Goal: Task Accomplishment & Management: Manage account settings

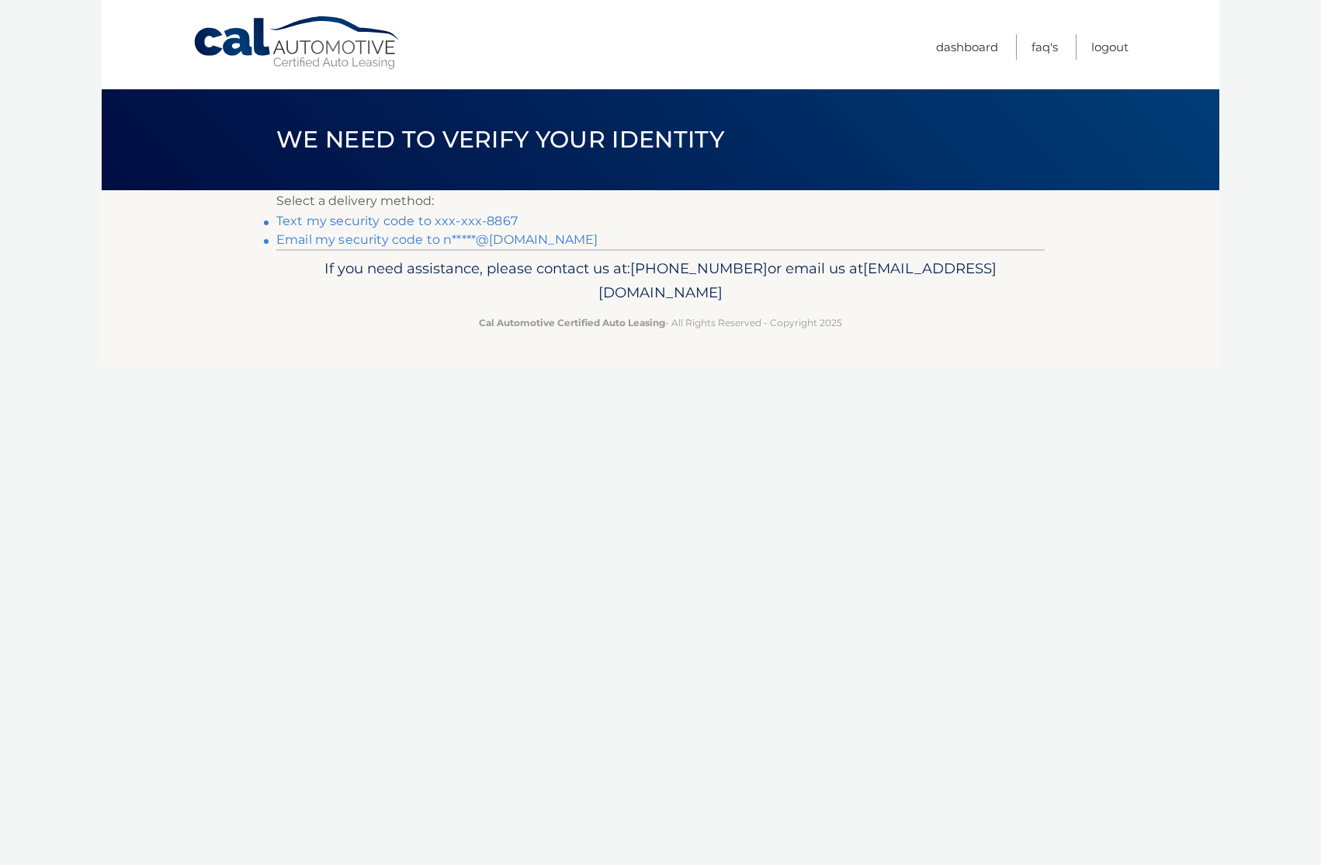
click at [419, 224] on link "Text my security code to xxx-xxx-8867" at bounding box center [396, 220] width 241 height 15
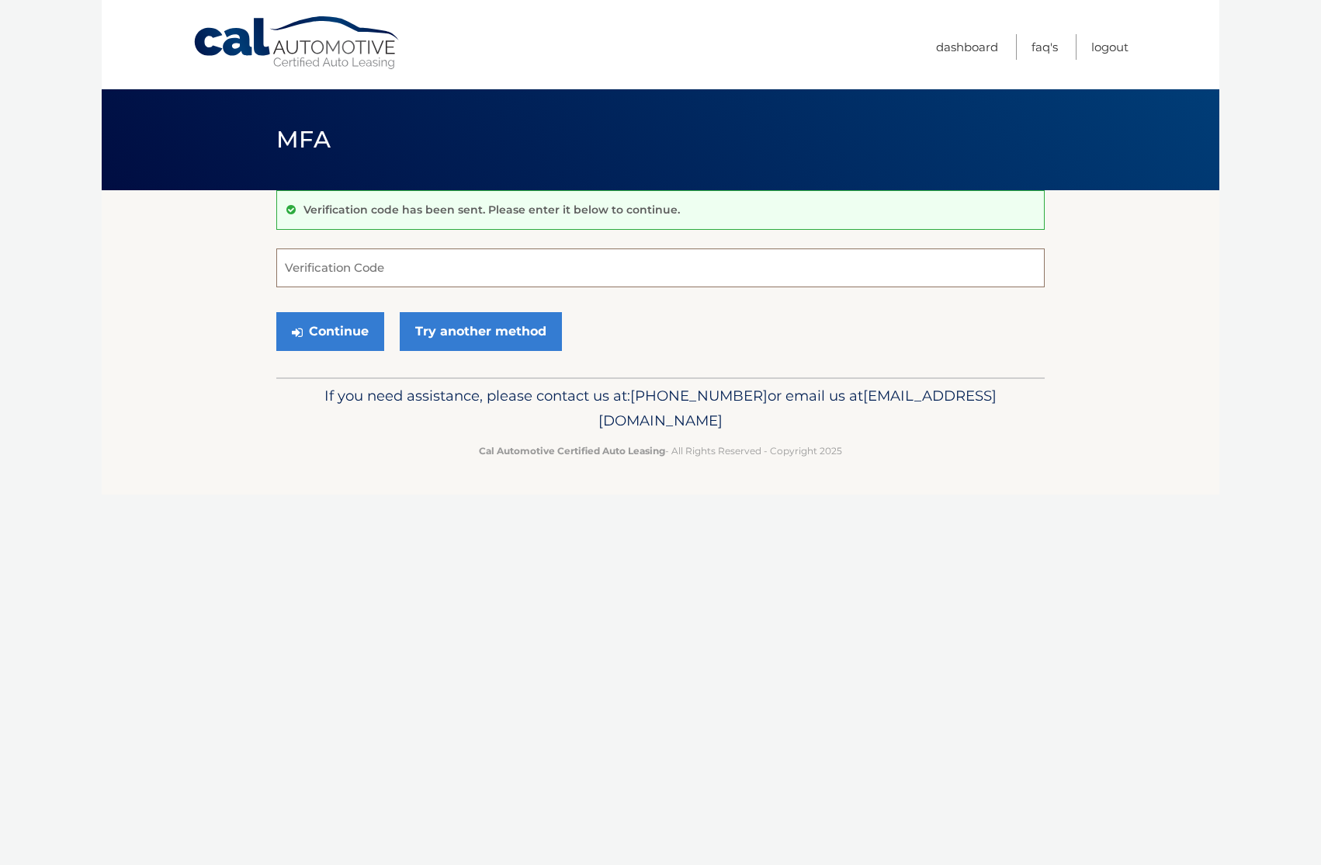
click at [338, 276] on input "Verification Code" at bounding box center [660, 267] width 768 height 39
type input "712676"
click at [331, 340] on button "Continue" at bounding box center [330, 331] width 108 height 39
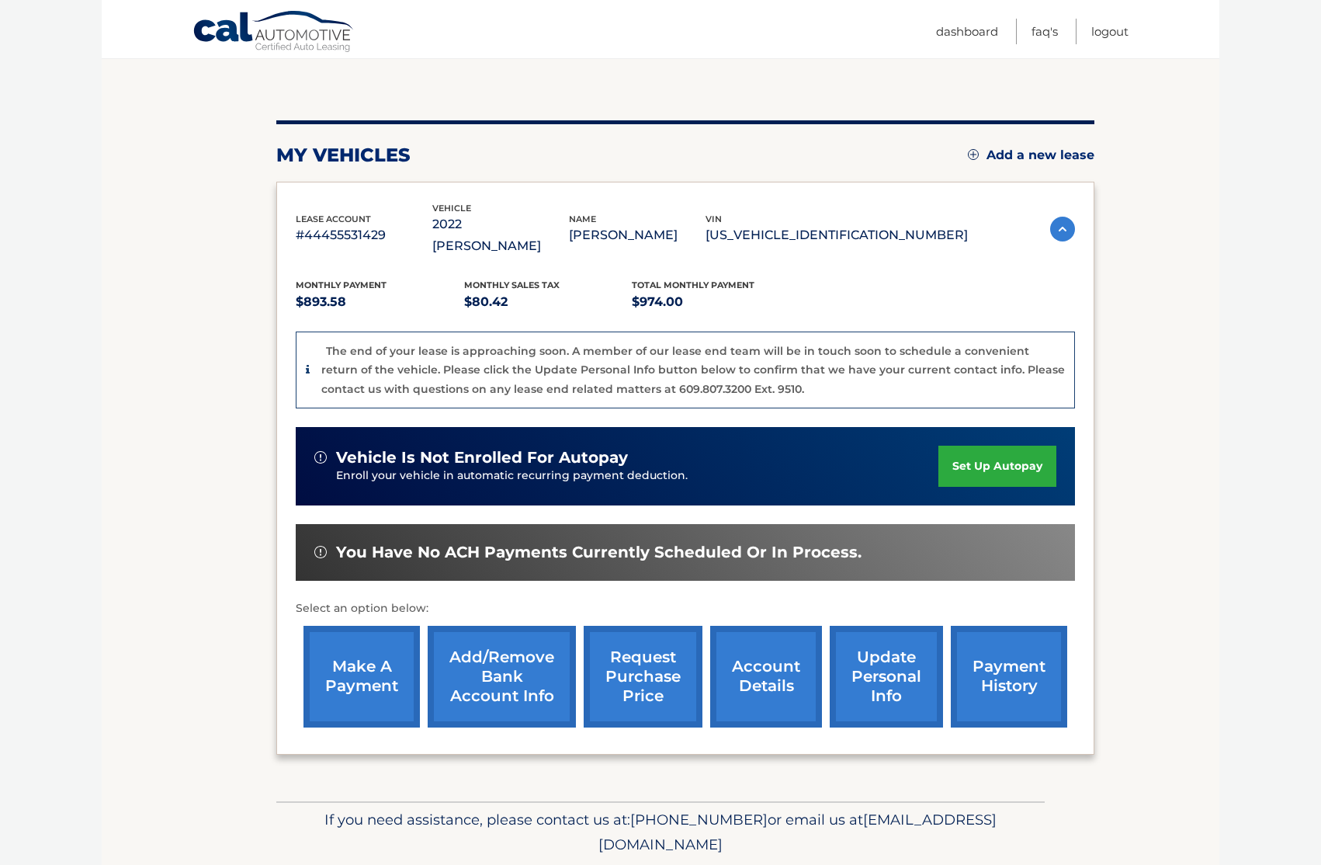
scroll to position [171, 0]
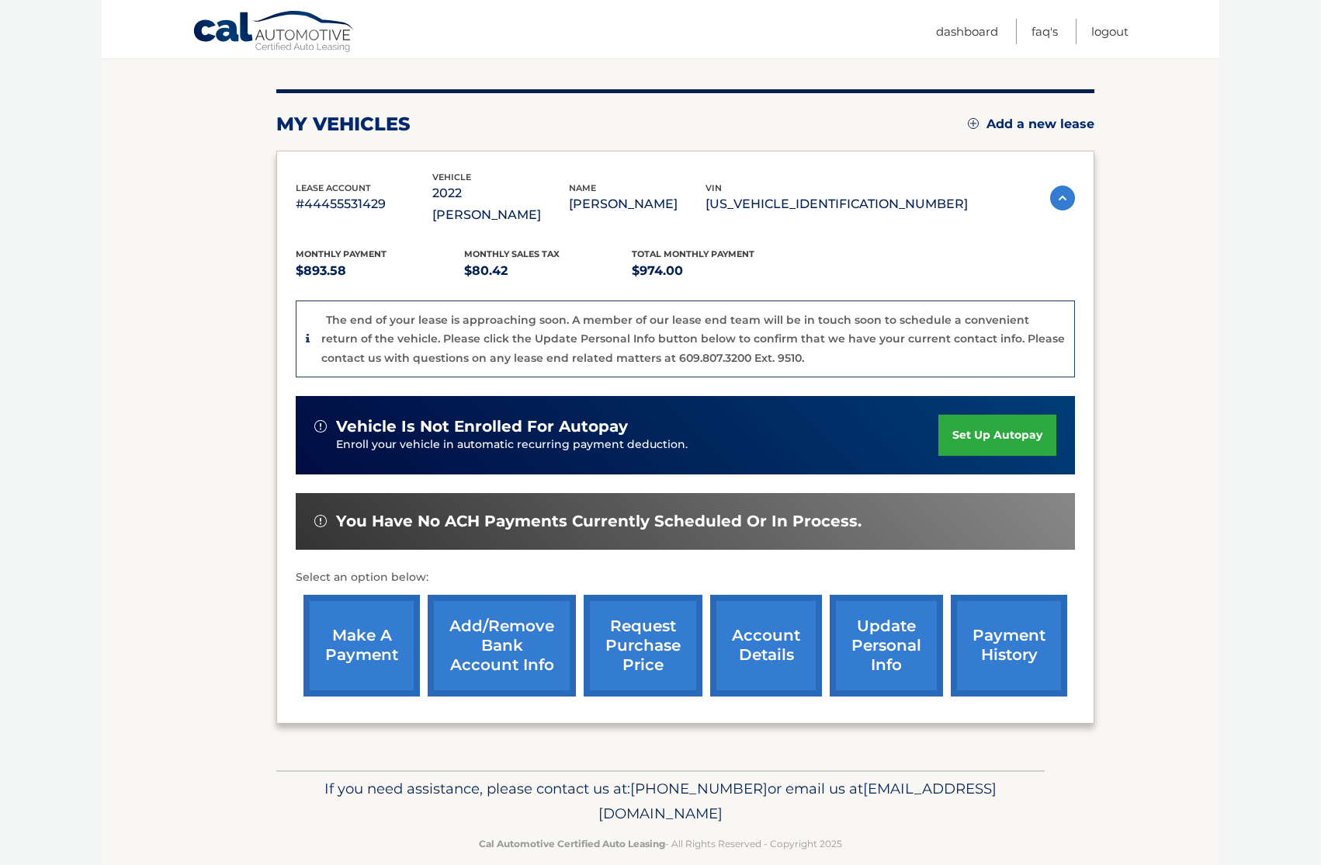
click at [657, 623] on link "request purchase price" at bounding box center [643, 646] width 119 height 102
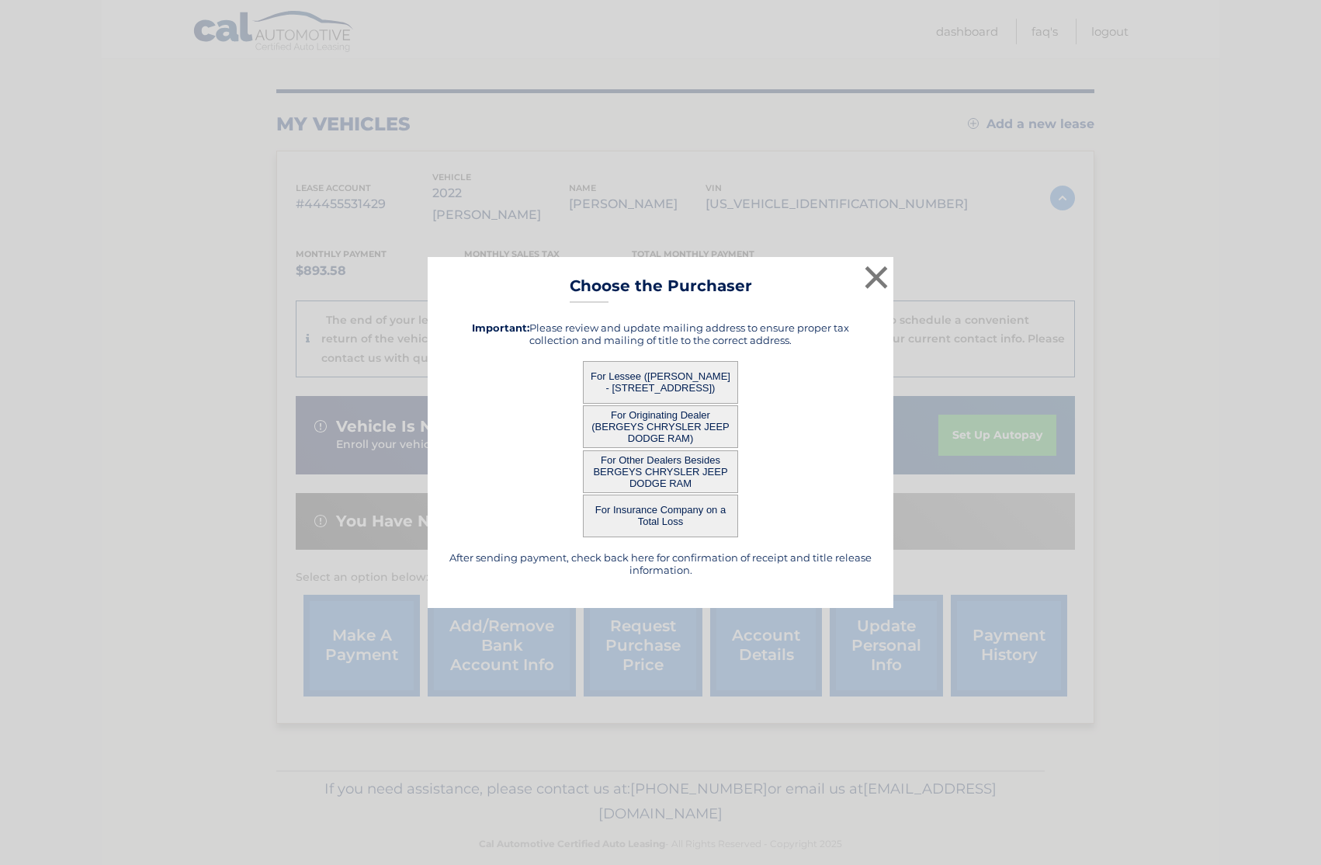
click at [640, 382] on button "For Lessee ([PERSON_NAME] - [STREET_ADDRESS])" at bounding box center [660, 382] width 155 height 43
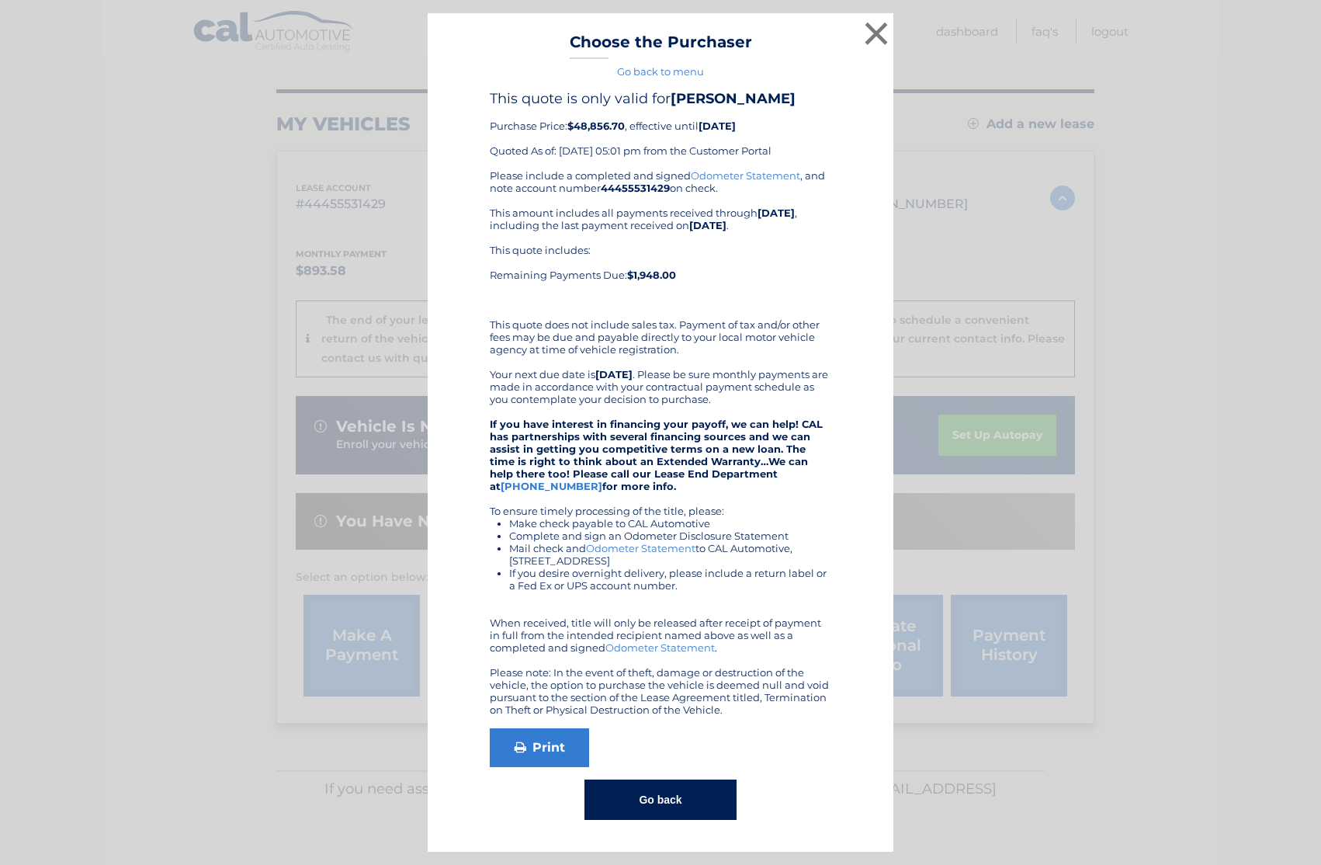
click at [676, 386] on div "Please include a completed and signed Odometer Statement , and note account num…" at bounding box center [661, 442] width 342 height 546
click at [539, 746] on link "Print" at bounding box center [539, 747] width 99 height 39
click at [651, 804] on button "Go back" at bounding box center [660, 799] width 151 height 40
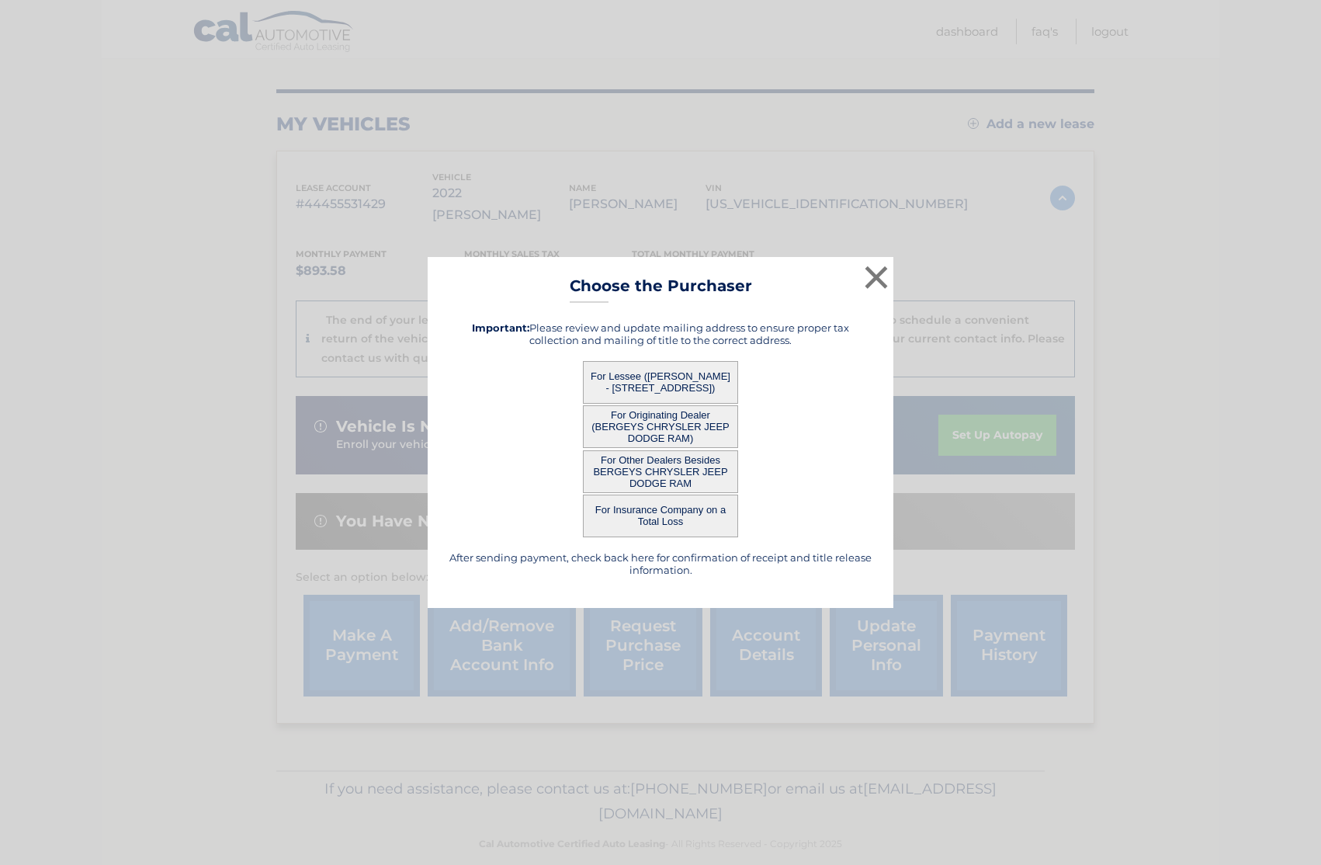
click at [665, 427] on button "For Originating Dealer (BERGEYS CHRYSLER JEEP DODGE RAM)" at bounding box center [660, 426] width 155 height 43
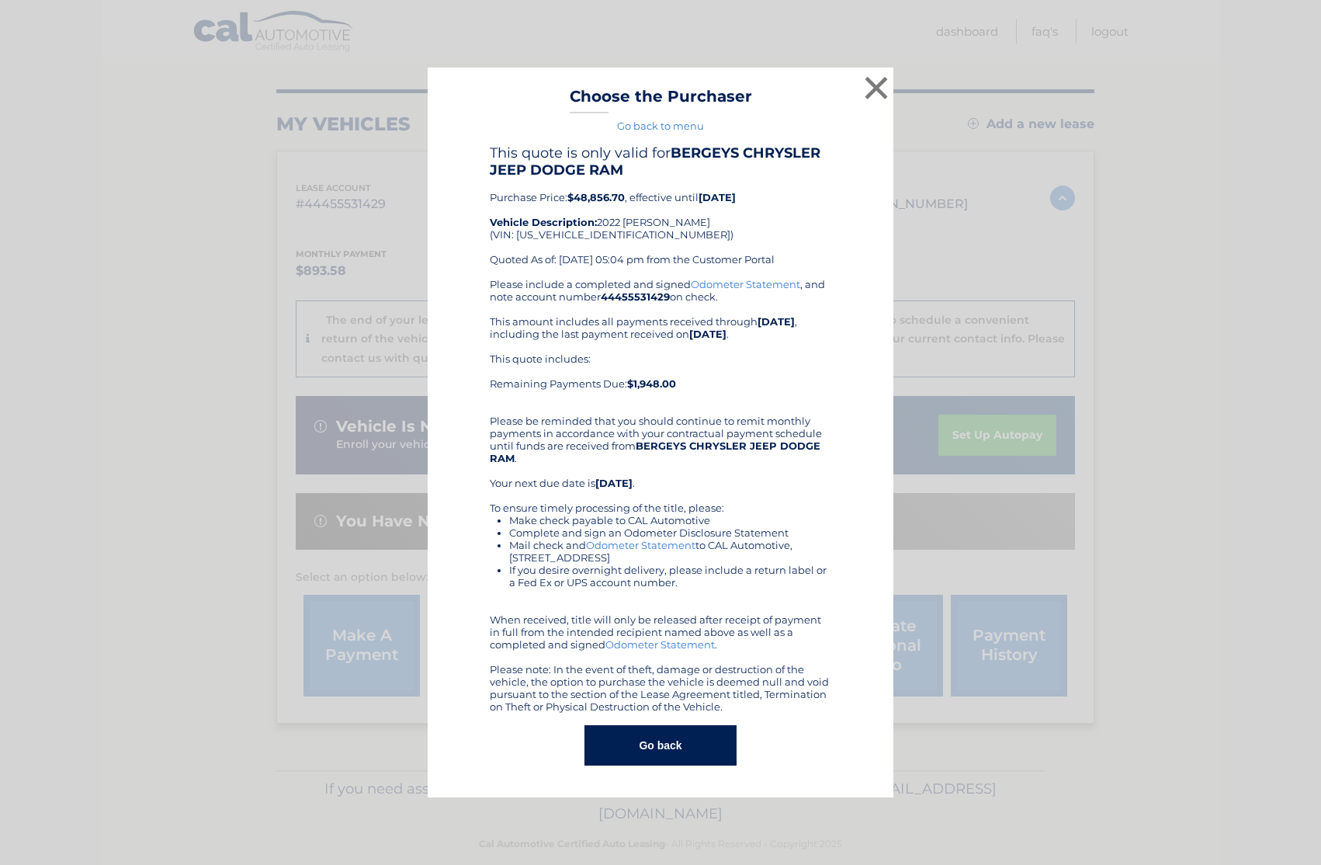
click at [675, 120] on link "Go back to menu" at bounding box center [660, 126] width 87 height 12
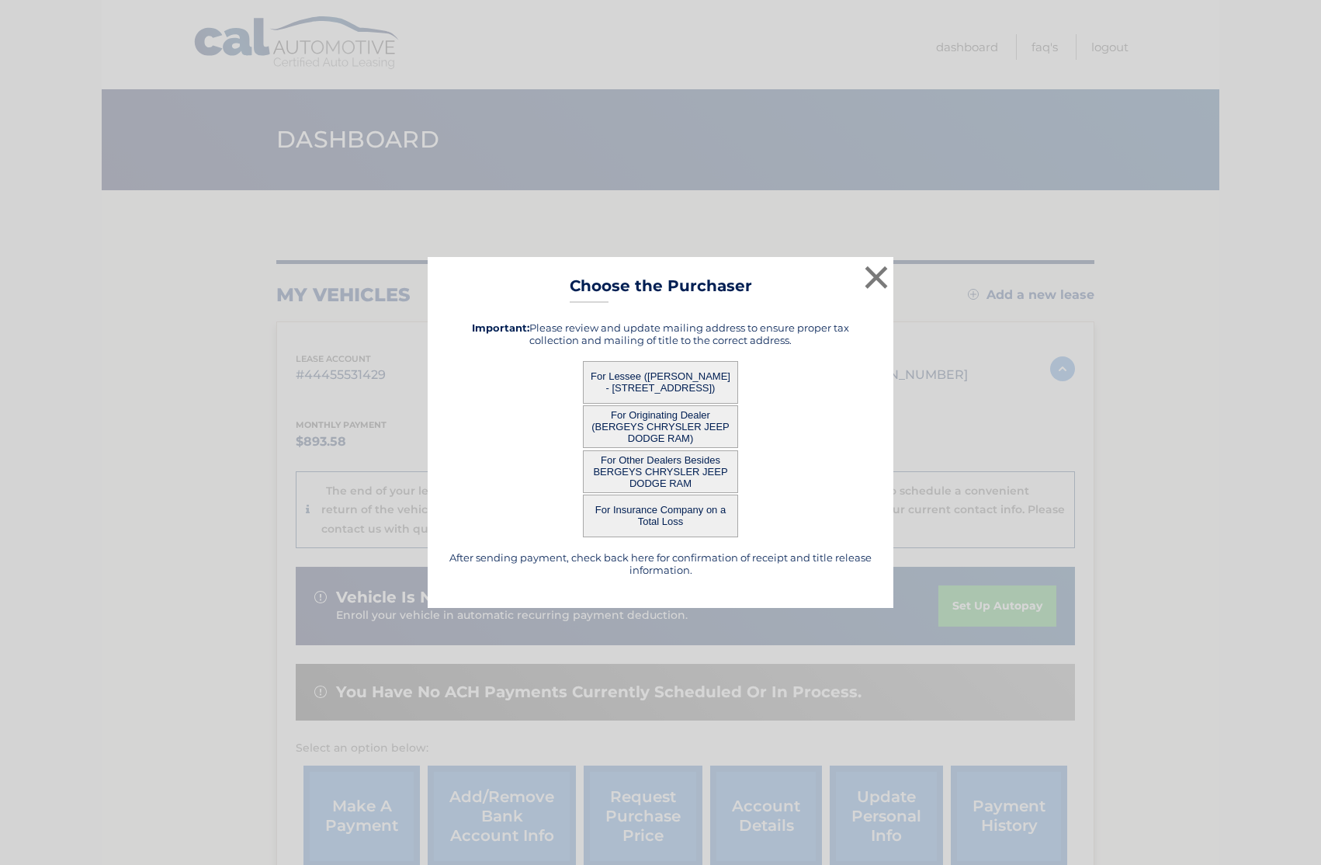
click at [675, 473] on button "For Other Dealers Besides BERGEYS CHRYSLER JEEP DODGE RAM" at bounding box center [660, 471] width 155 height 43
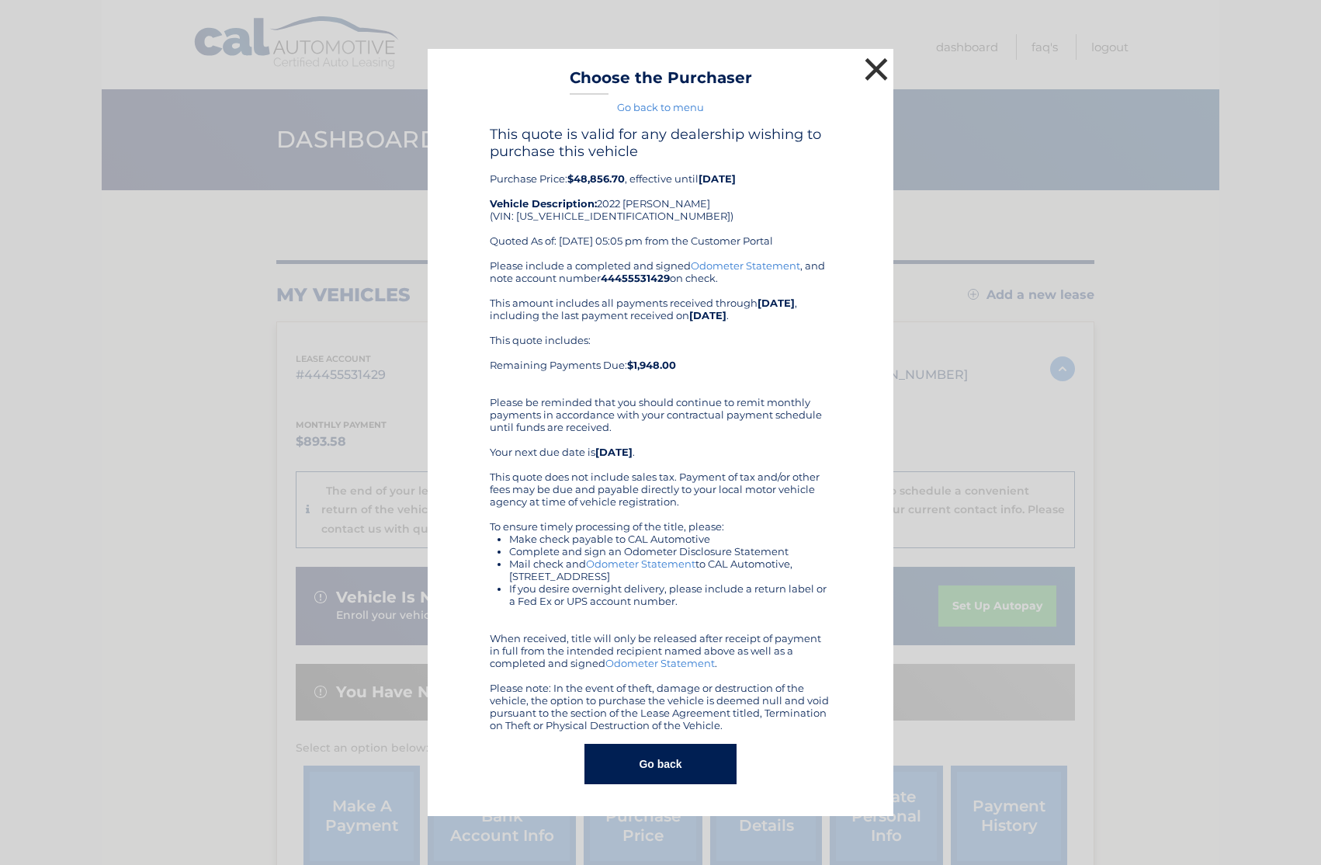
click at [870, 74] on button "×" at bounding box center [876, 69] width 31 height 31
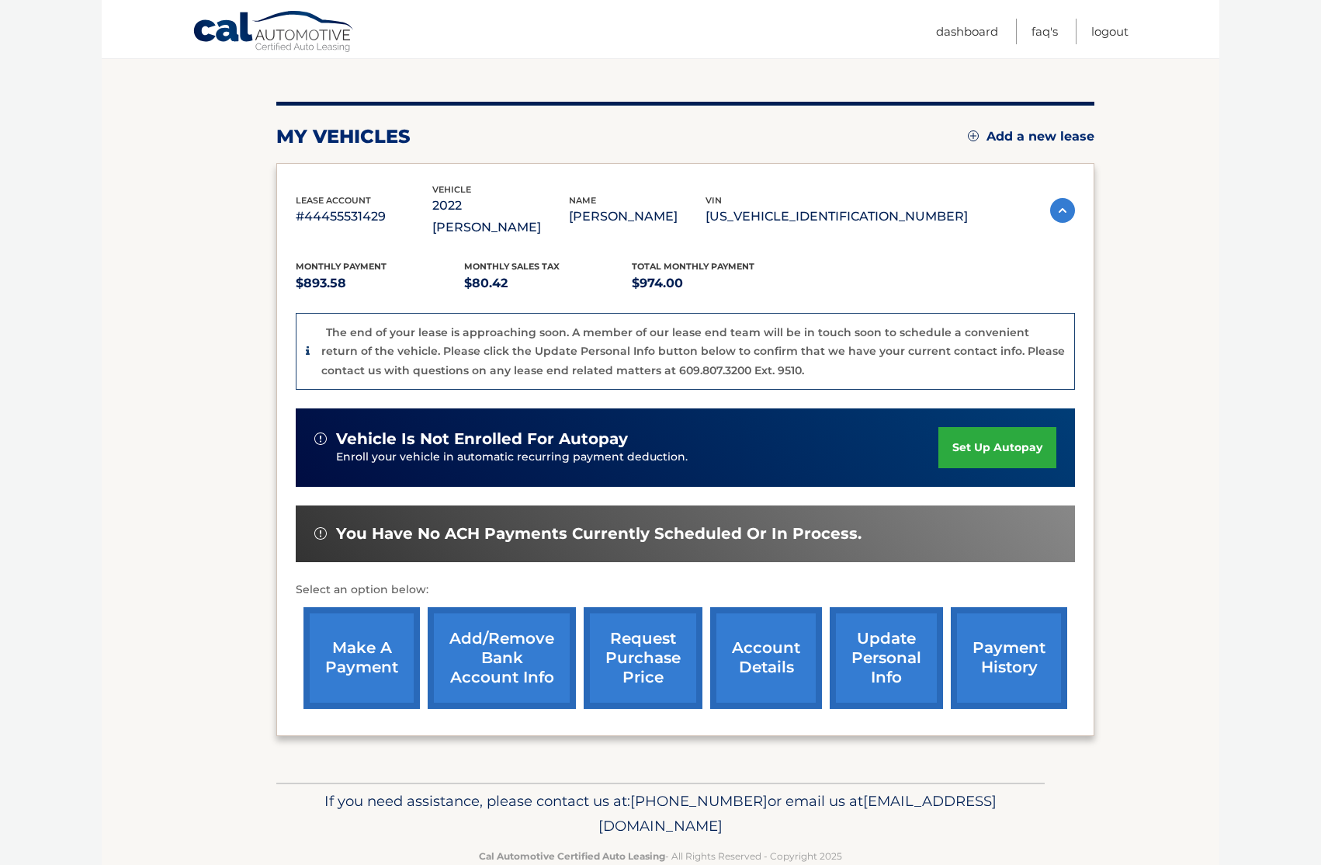
scroll to position [171, 0]
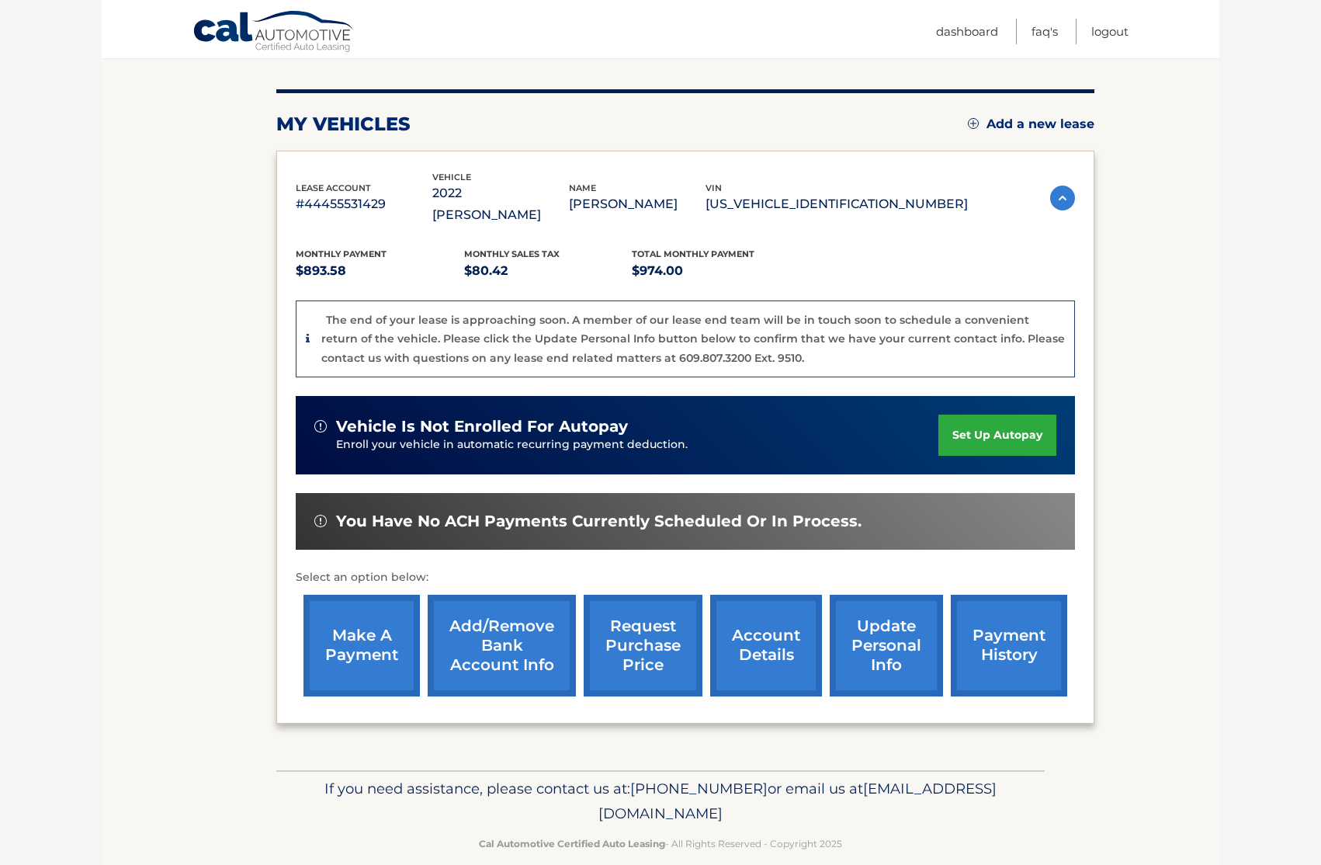
click at [644, 640] on link "request purchase price" at bounding box center [643, 646] width 119 height 102
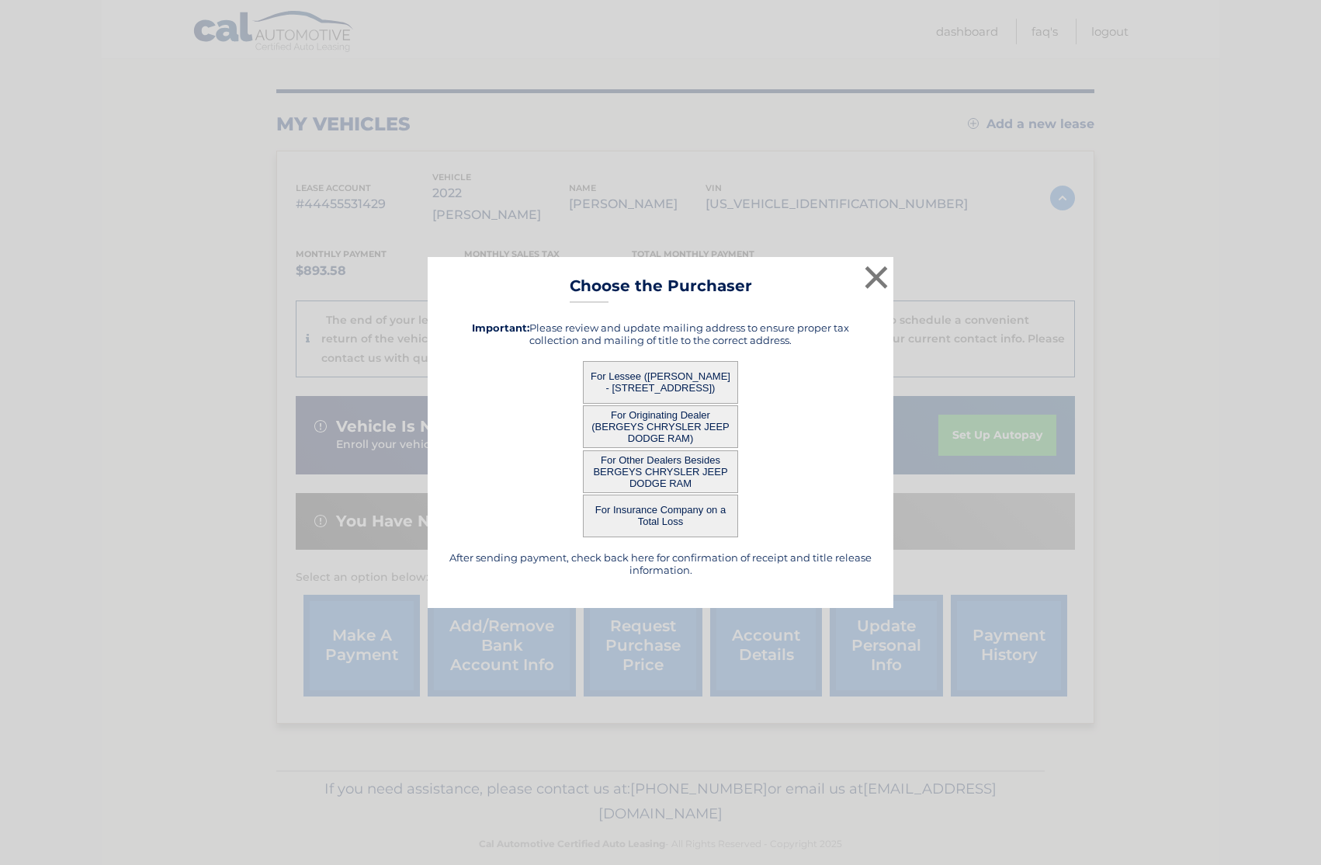
click at [668, 527] on button "For Insurance Company on a Total Loss" at bounding box center [660, 515] width 155 height 43
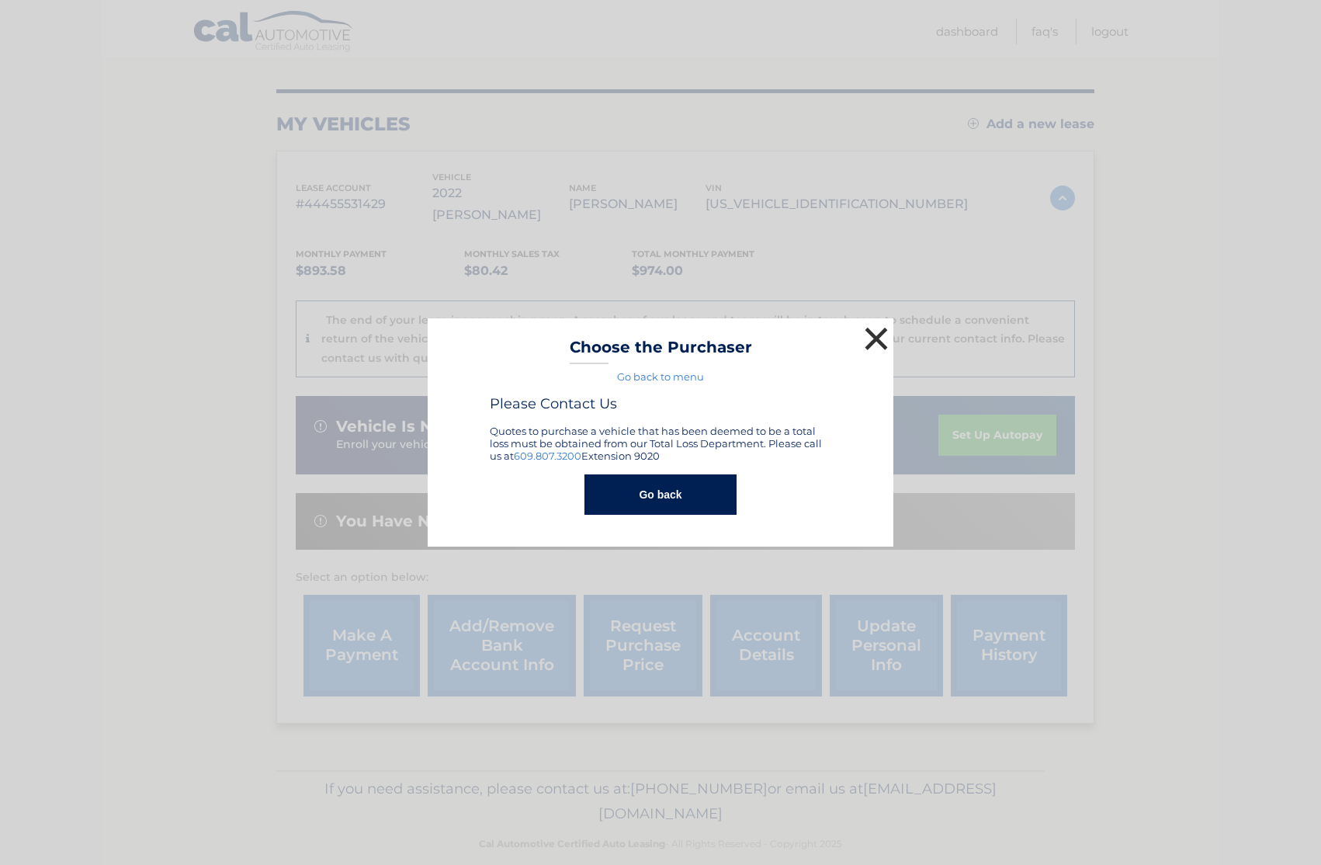
click at [876, 344] on button "×" at bounding box center [876, 338] width 31 height 31
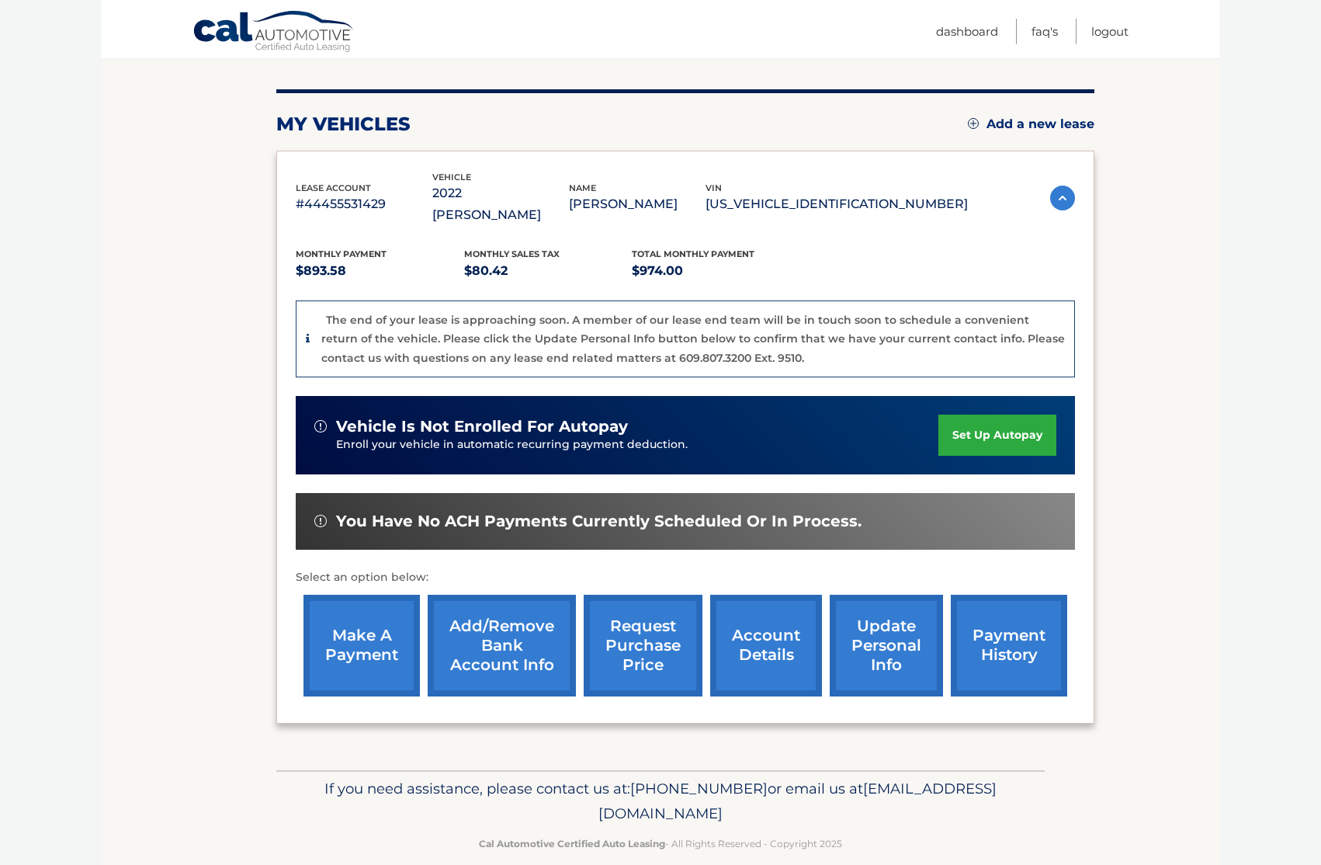
click at [892, 630] on link "update personal info" at bounding box center [886, 646] width 113 height 102
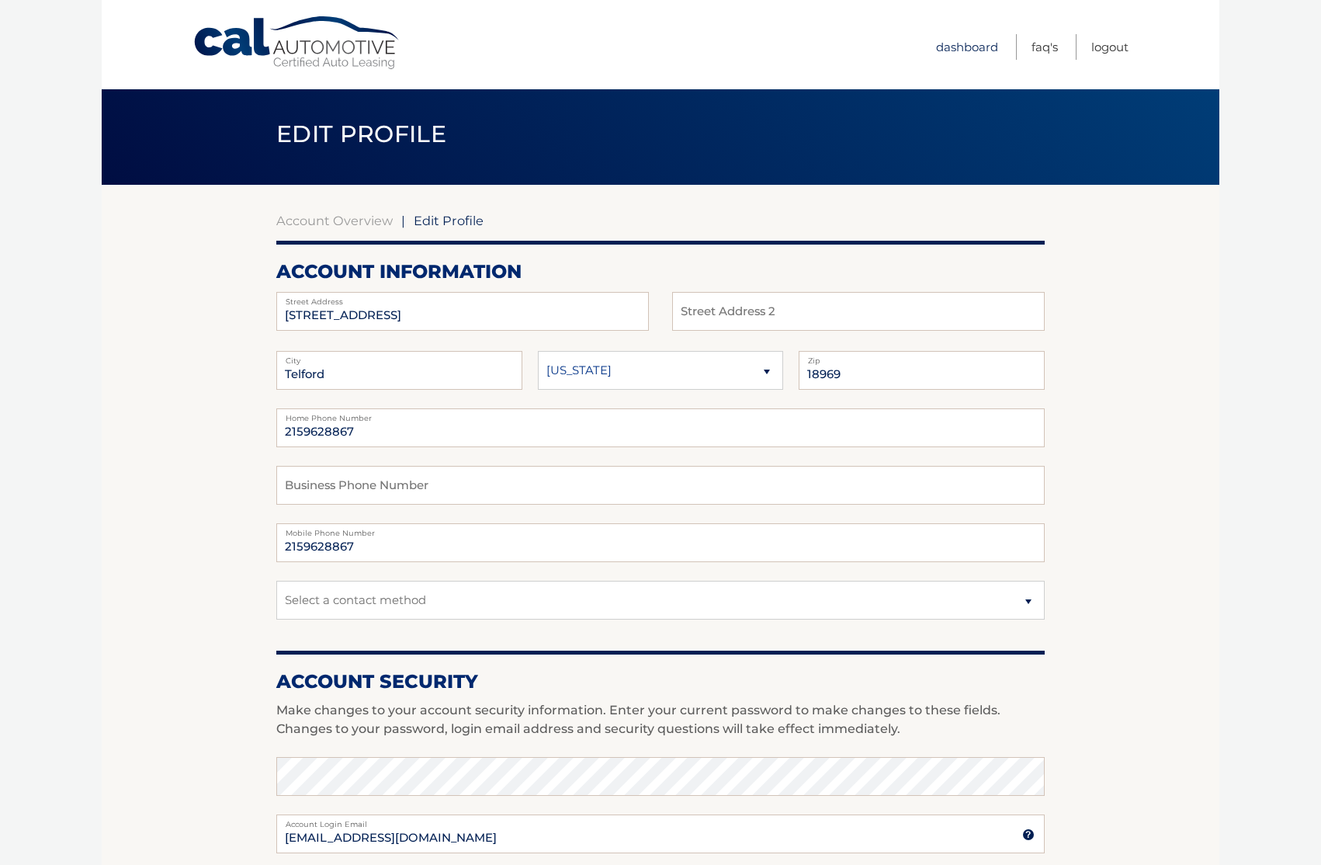
click at [970, 47] on link "Dashboard" at bounding box center [967, 47] width 62 height 26
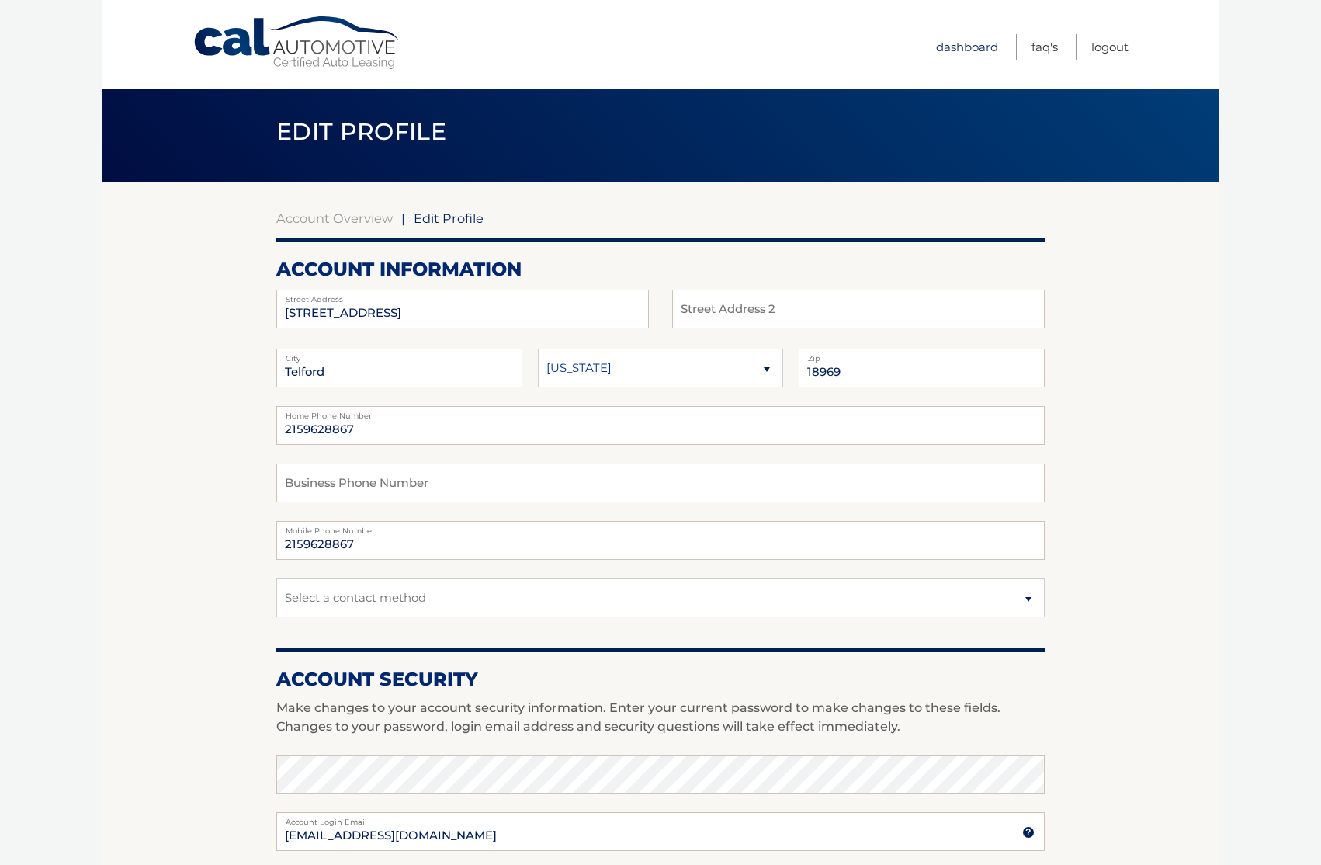
scroll to position [9, 0]
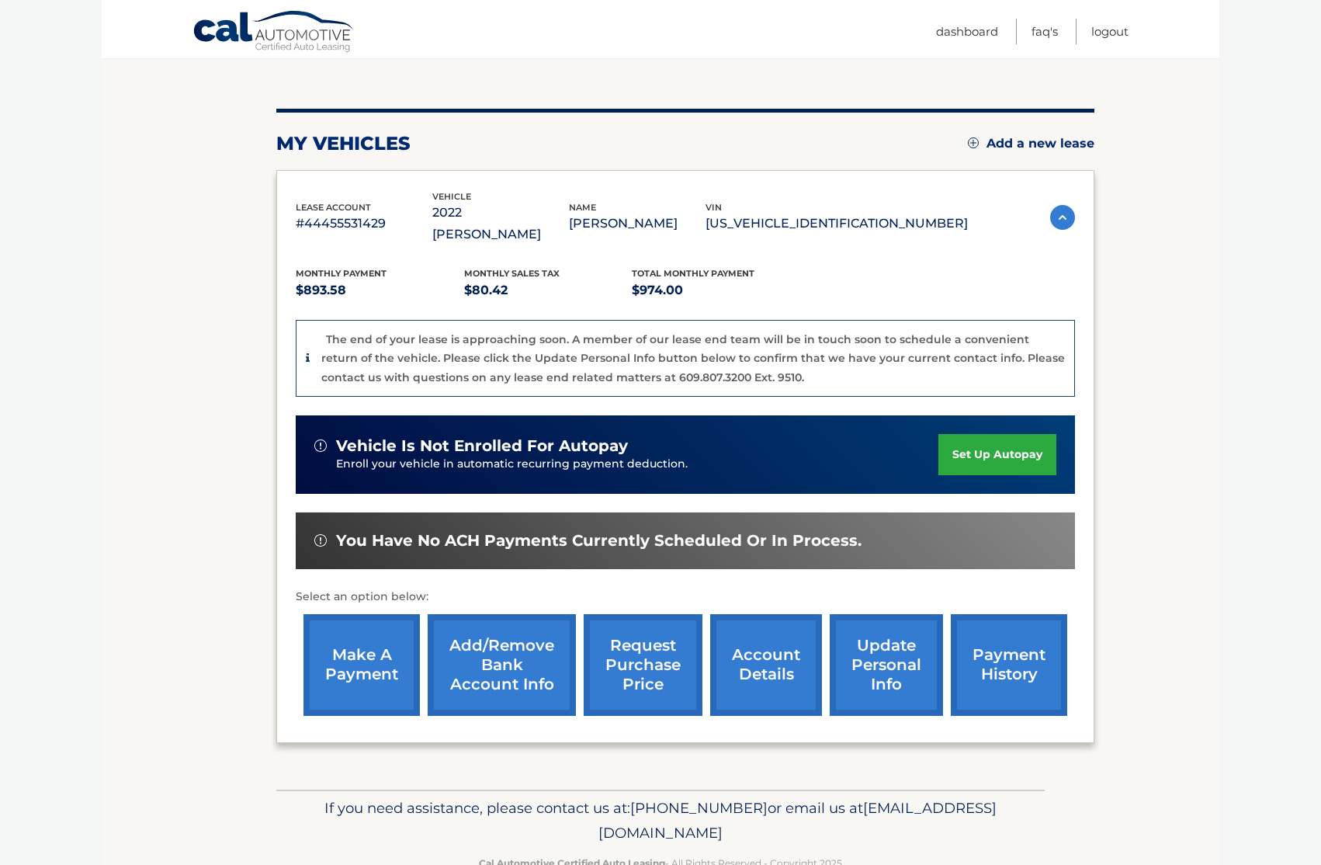
scroll to position [171, 0]
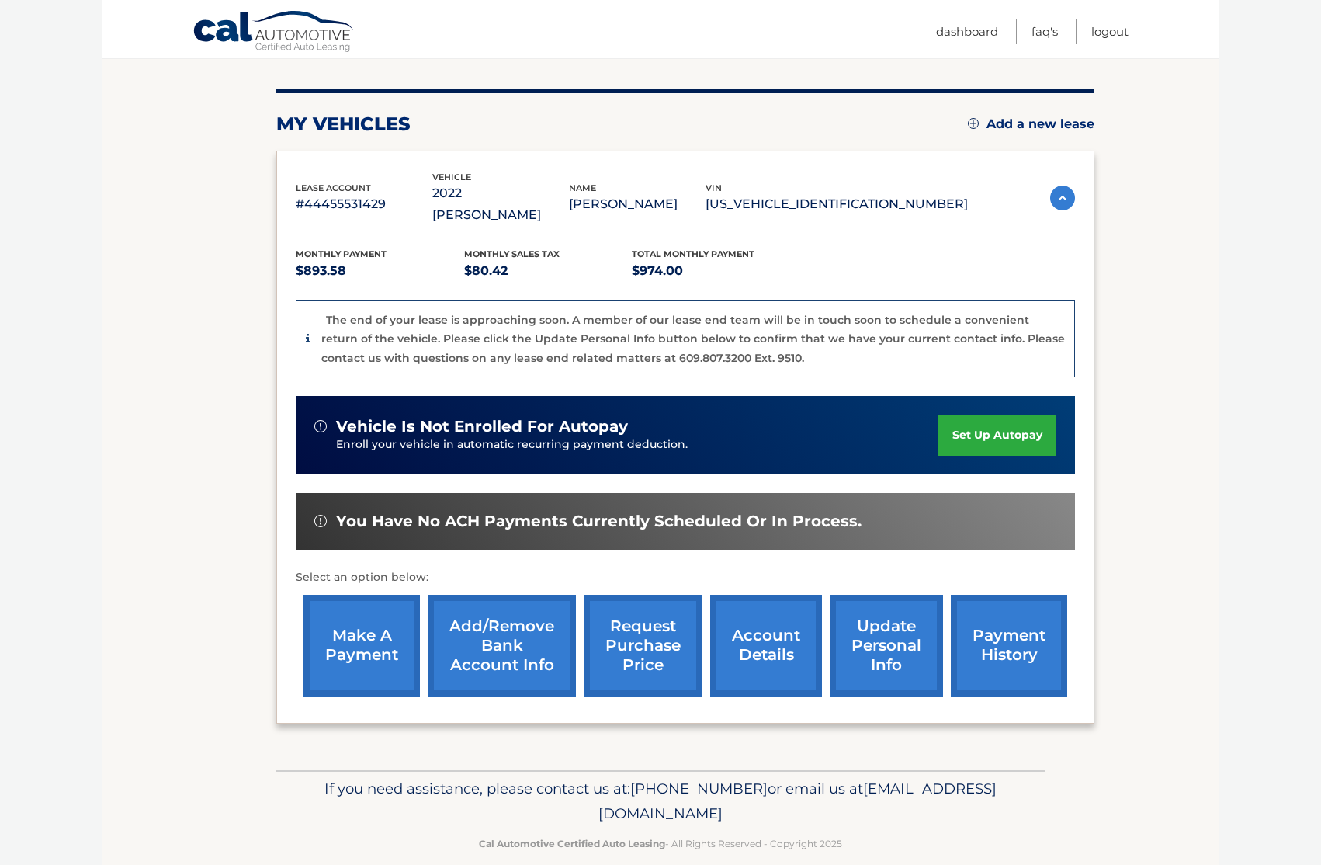
click at [999, 606] on link "payment history" at bounding box center [1009, 646] width 116 height 102
